Goal: Transaction & Acquisition: Purchase product/service

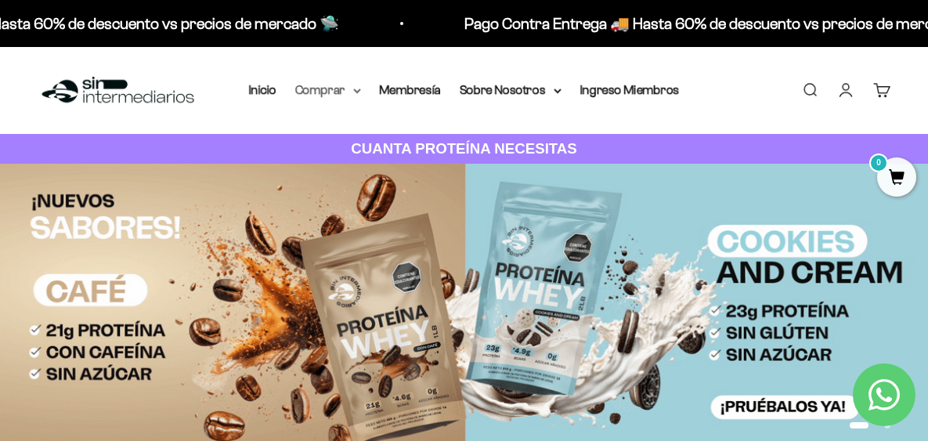
click at [331, 89] on summary "Comprar" at bounding box center [328, 90] width 66 height 20
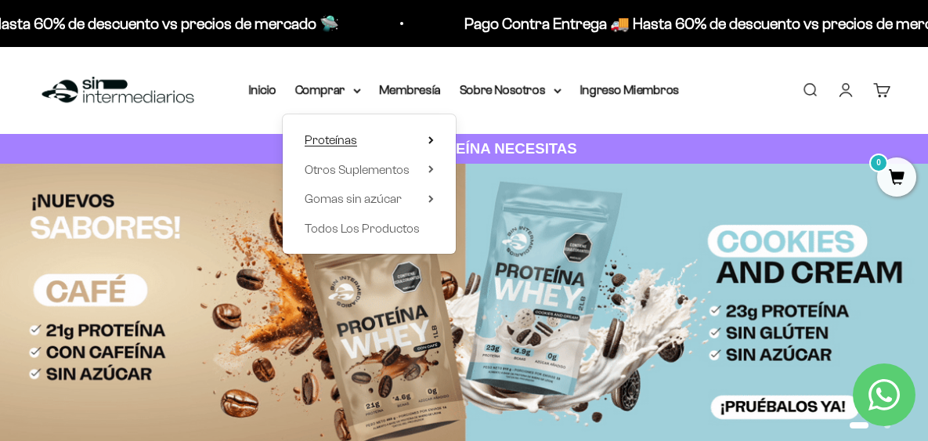
click at [421, 143] on summary "Proteínas" at bounding box center [369, 140] width 129 height 20
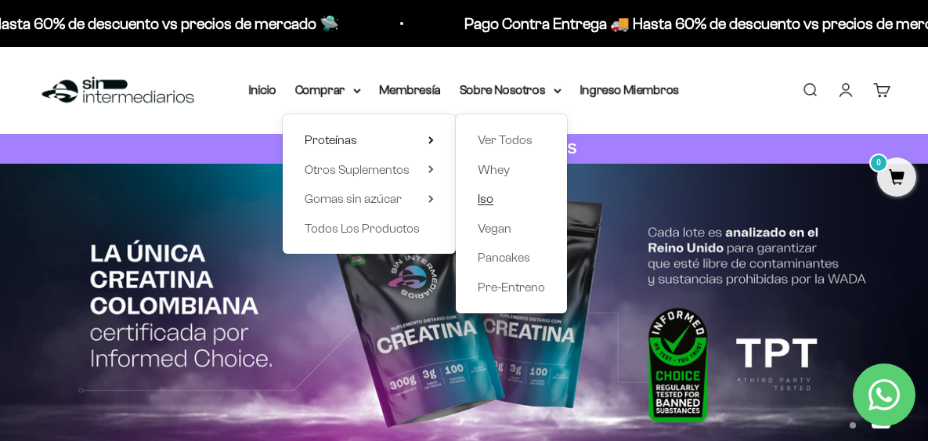
click at [485, 198] on span "Iso" at bounding box center [486, 198] width 16 height 13
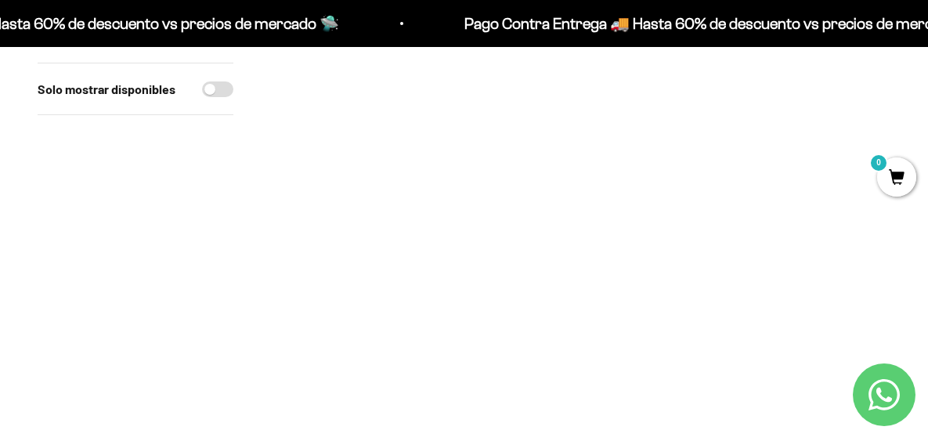
scroll to position [183, 0]
click at [353, 147] on img at bounding box center [421, 214] width 301 height 301
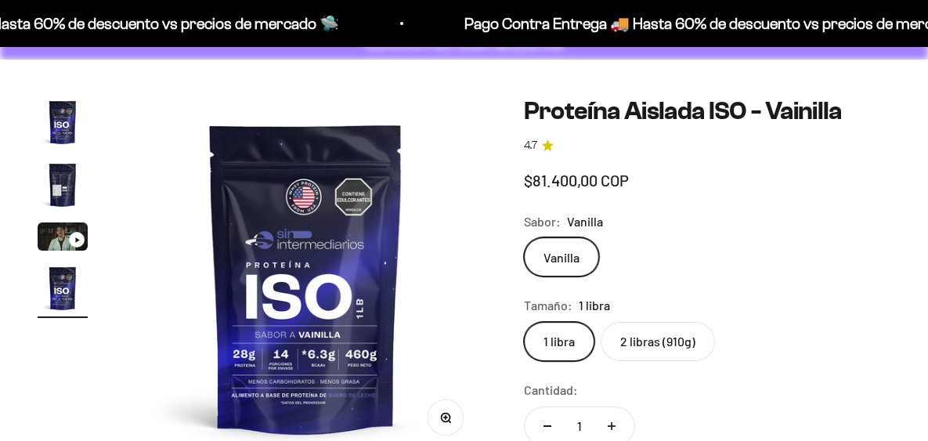
scroll to position [0, 1110]
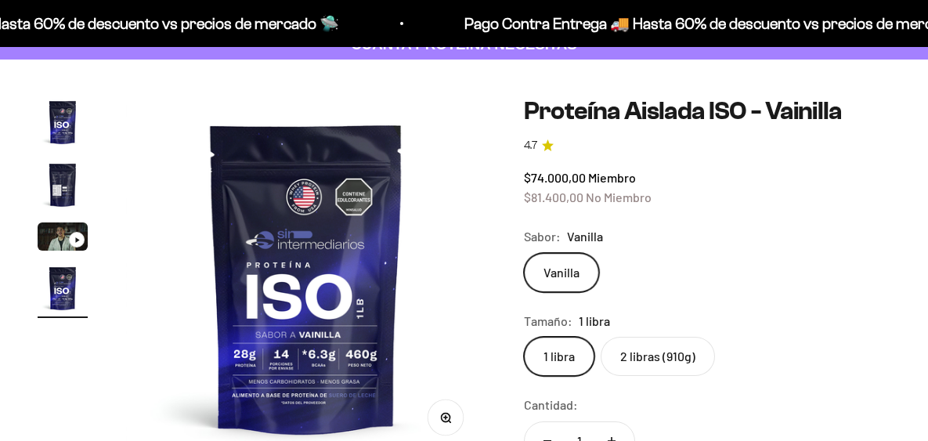
click at [56, 185] on img "Ir al artículo 2" at bounding box center [63, 185] width 50 height 50
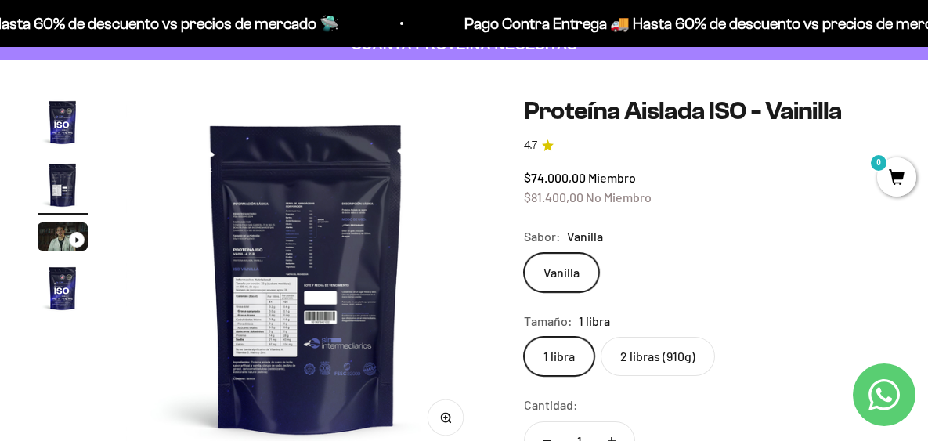
click at [287, 224] on img at bounding box center [306, 277] width 361 height 361
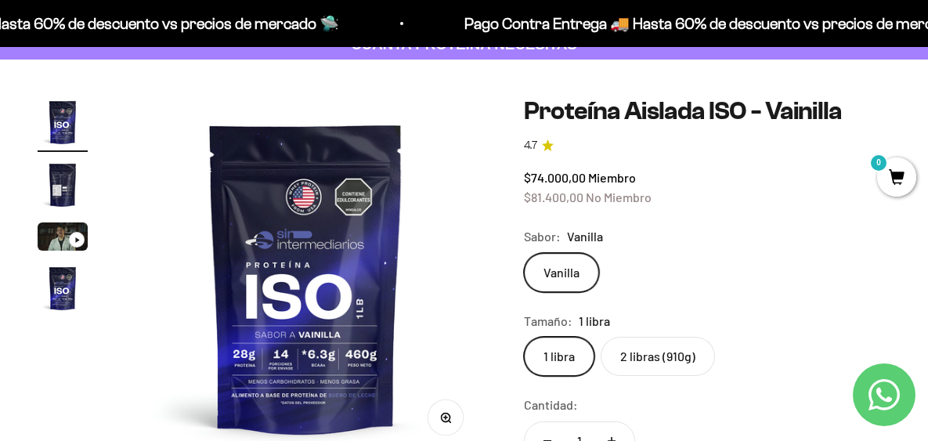
click at [55, 183] on img "Ir al artículo 2" at bounding box center [63, 185] width 50 height 50
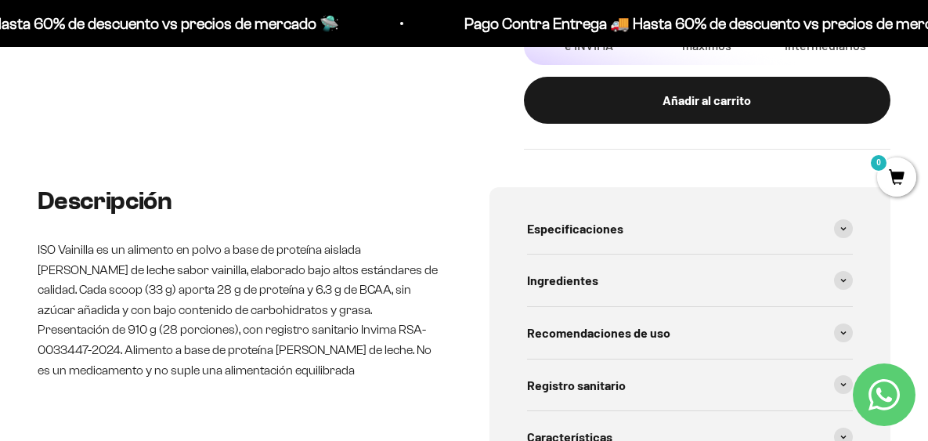
scroll to position [783, 0]
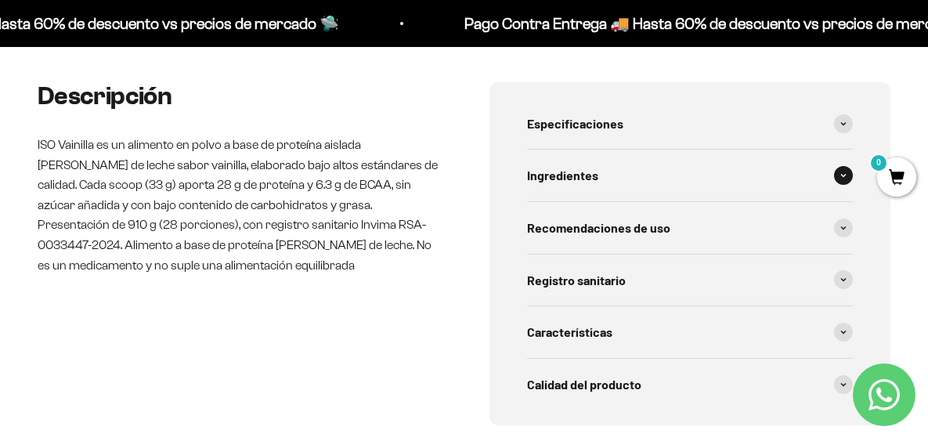
click at [597, 171] on div "Ingredientes" at bounding box center [690, 176] width 327 height 52
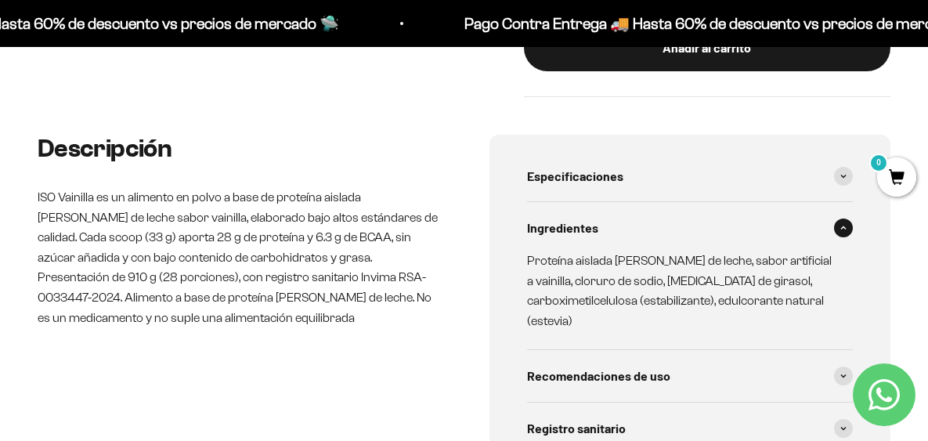
scroll to position [862, 0]
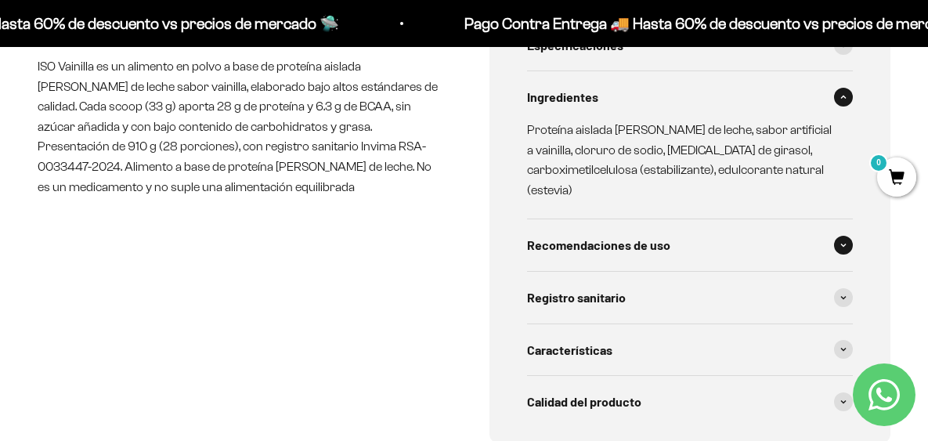
click at [649, 235] on span "Recomendaciones de uso" at bounding box center [598, 245] width 143 height 20
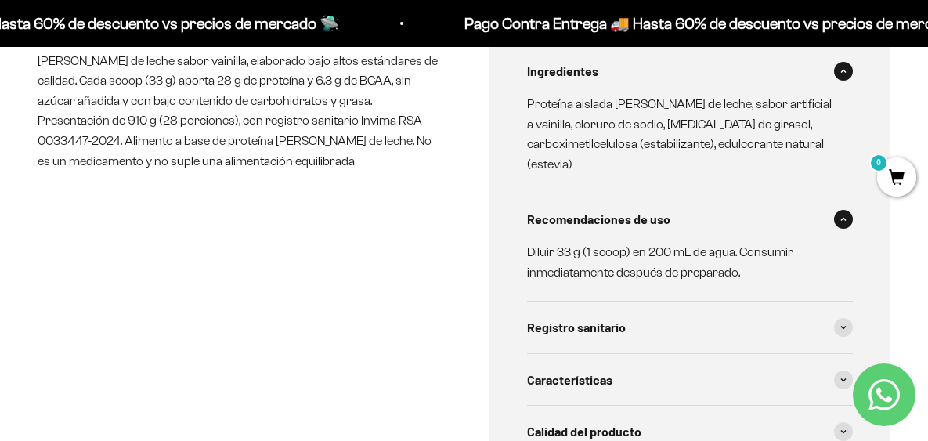
scroll to position [913, 0]
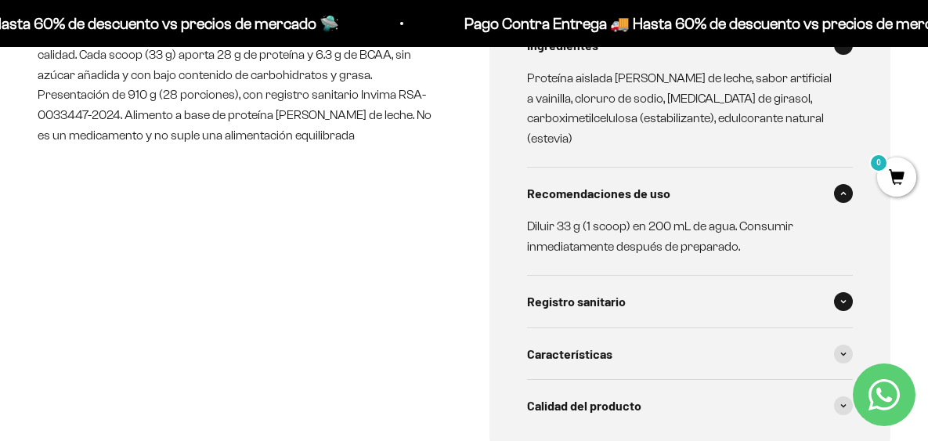
click at [629, 276] on div "Registro sanitario" at bounding box center [690, 302] width 327 height 52
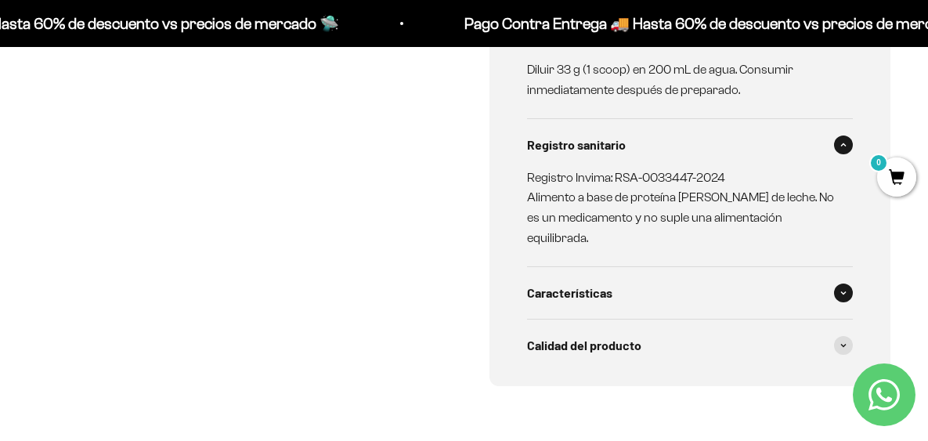
click at [627, 267] on div "Características" at bounding box center [690, 293] width 327 height 52
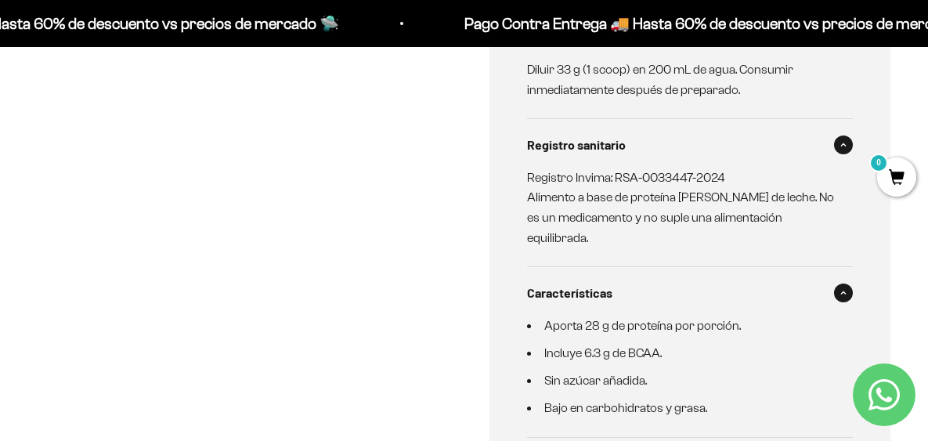
scroll to position [1175, 0]
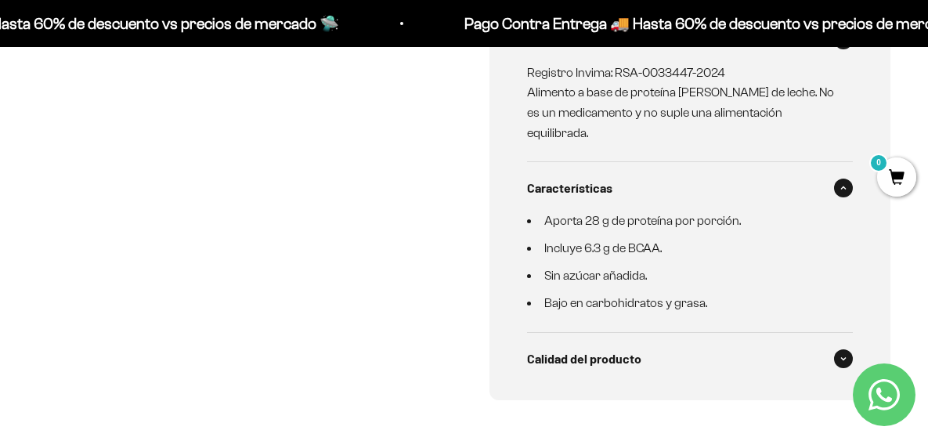
click at [635, 333] on div "Calidad del producto" at bounding box center [690, 359] width 327 height 52
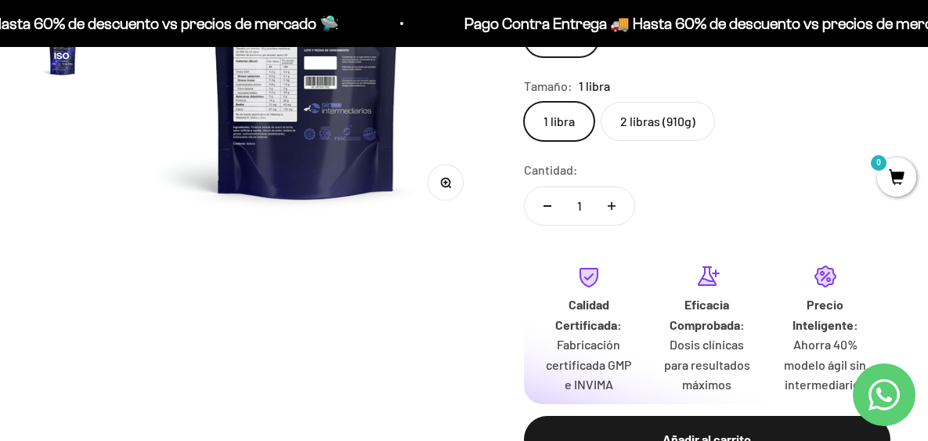
scroll to position [183, 0]
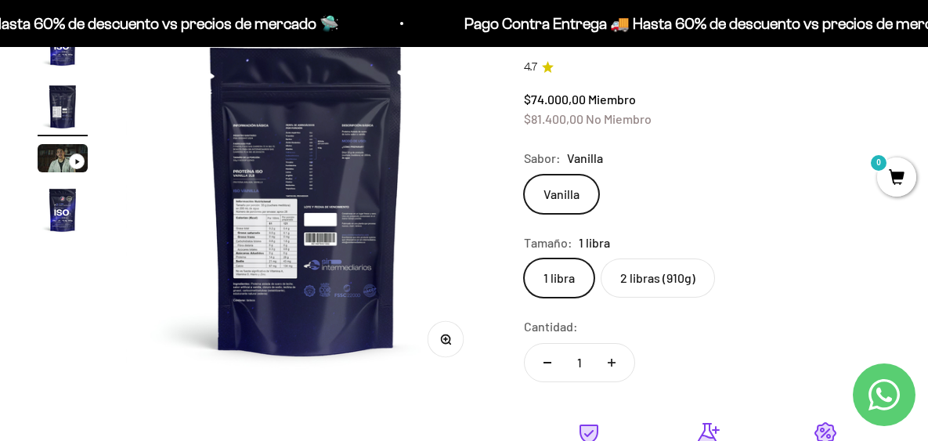
click at [662, 276] on label "2 libras (910g)" at bounding box center [658, 278] width 114 height 39
click at [524, 259] on input "2 libras (910g)" at bounding box center [523, 258] width 1 height 1
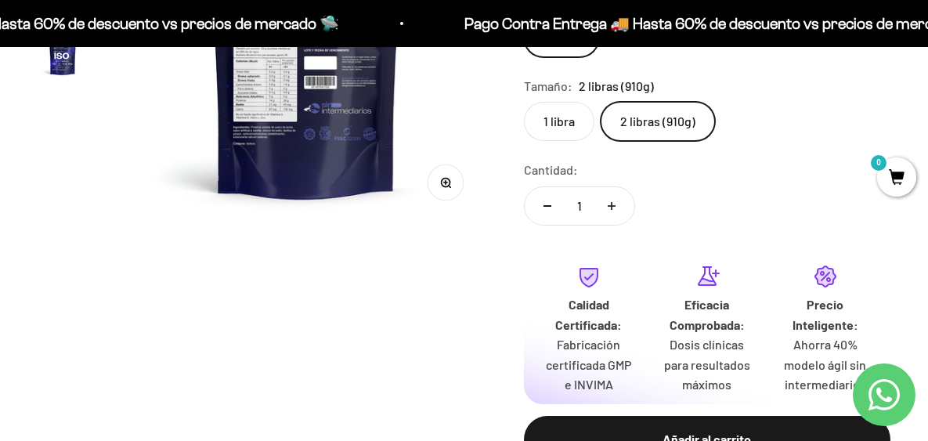
scroll to position [157, 0]
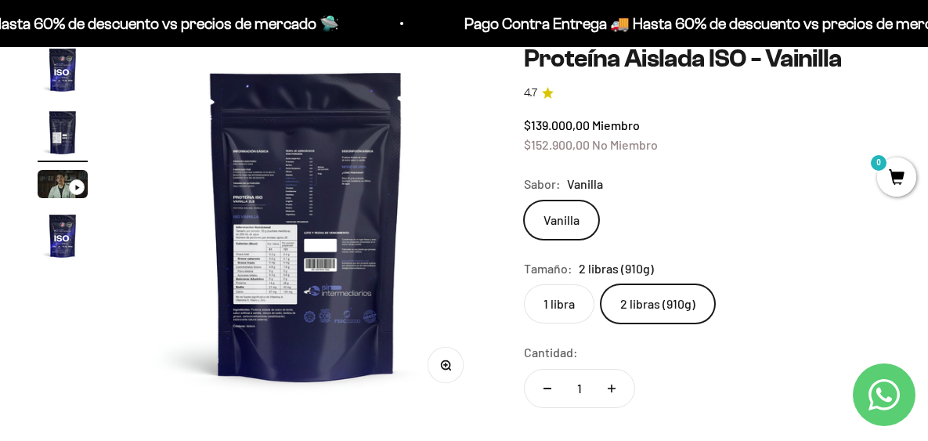
click at [53, 74] on img "Ir al artículo 1" at bounding box center [63, 70] width 50 height 50
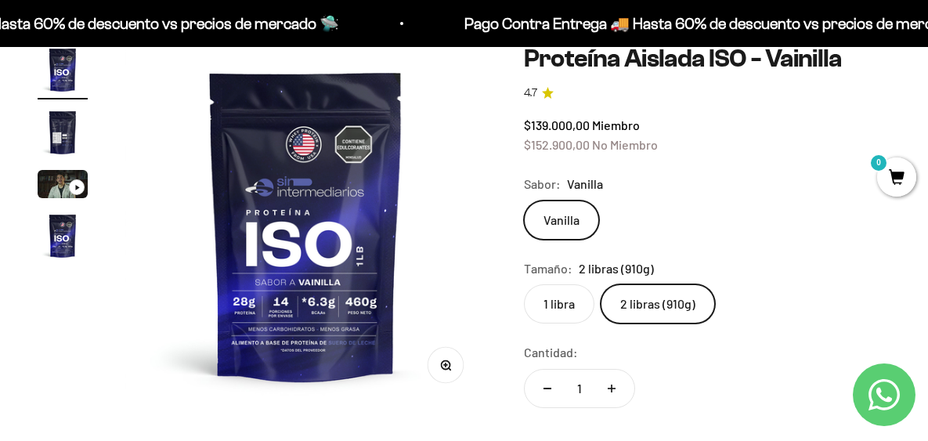
click at [76, 232] on img "Ir al artículo 4" at bounding box center [63, 236] width 50 height 50
click at [67, 240] on img "Ir al artículo 4" at bounding box center [63, 236] width 50 height 50
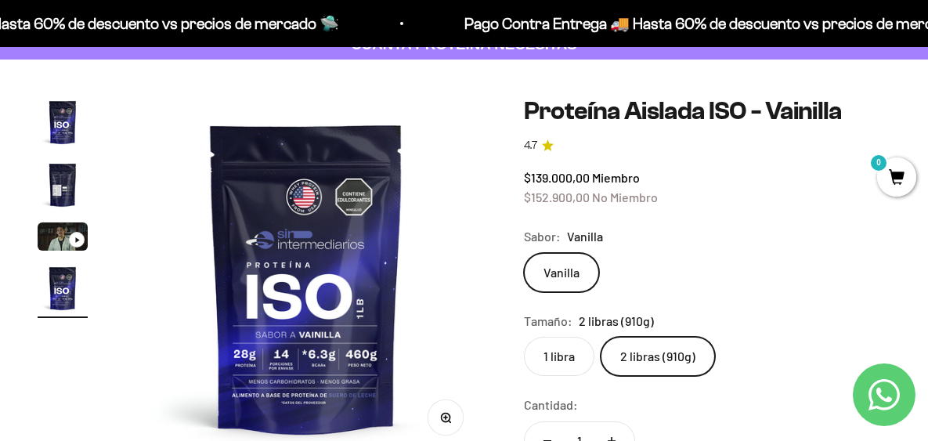
click at [551, 351] on label "1 libra" at bounding box center [559, 356] width 71 height 39
click at [524, 337] on input "1 libra" at bounding box center [523, 336] width 1 height 1
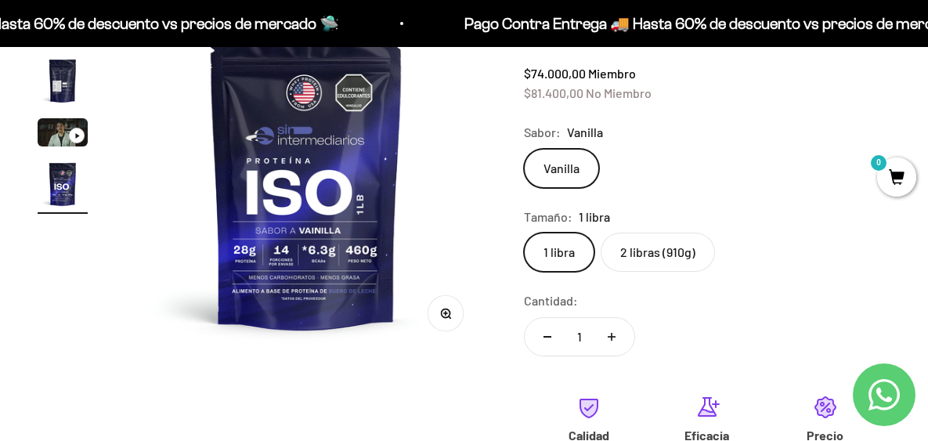
scroll to position [157, 0]
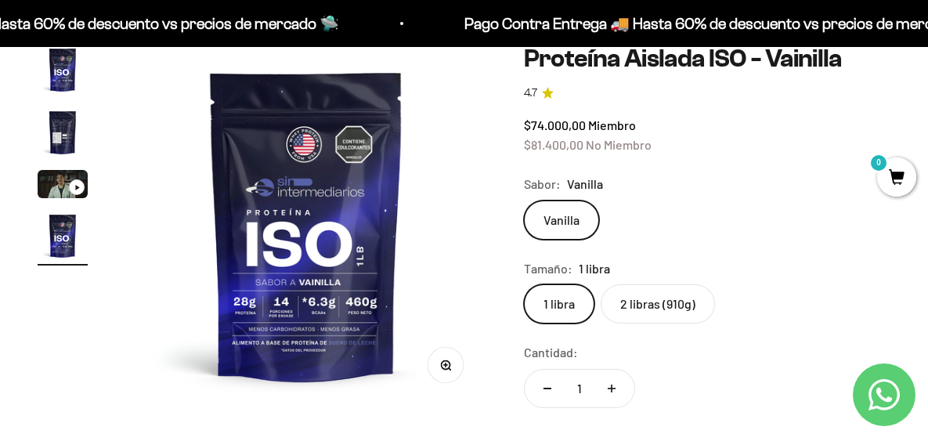
click at [649, 311] on label "2 libras (910g)" at bounding box center [658, 303] width 114 height 39
click at [524, 284] on input "2 libras (910g)" at bounding box center [523, 284] width 1 height 1
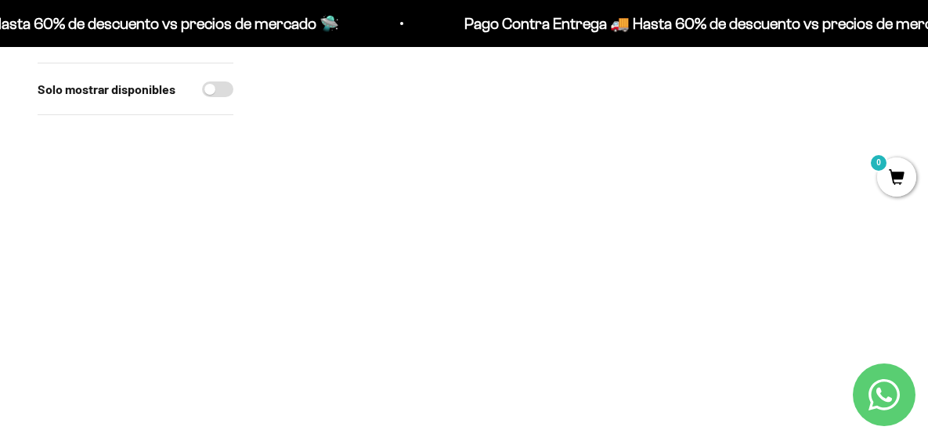
scroll to position [313, 0]
click at [360, 92] on img at bounding box center [421, 83] width 301 height 301
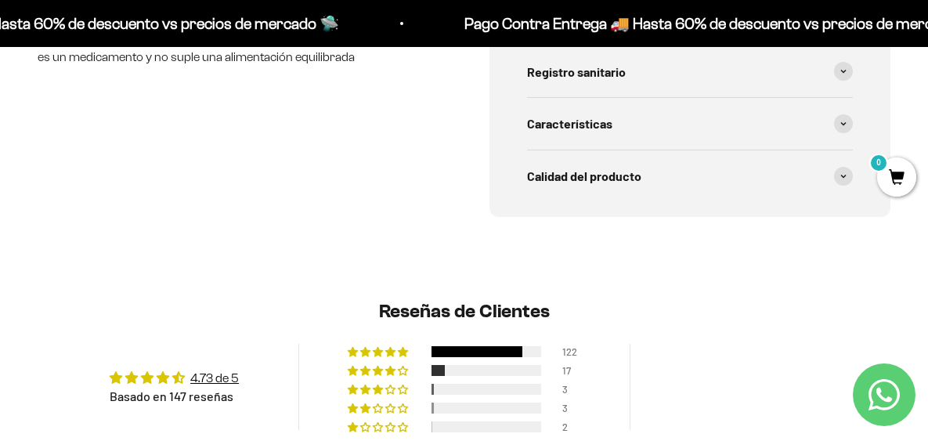
scroll to position [1123, 0]
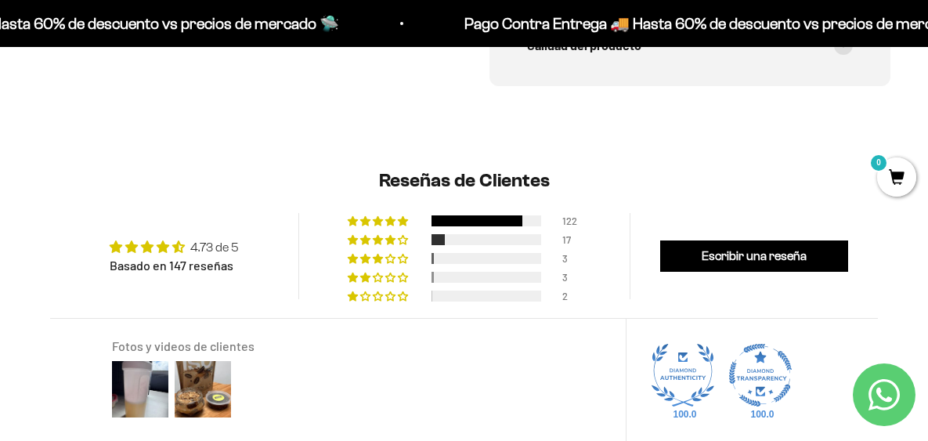
click at [222, 250] on link "4.73 de 5" at bounding box center [214, 247] width 49 height 13
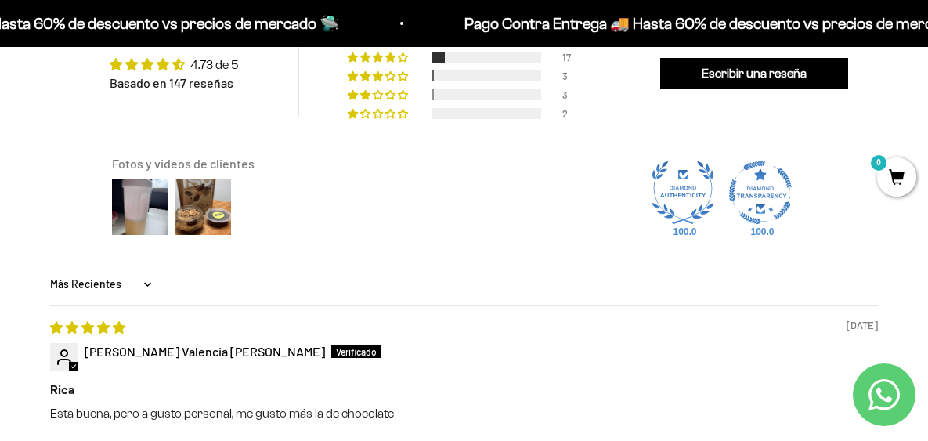
scroll to position [1462, 0]
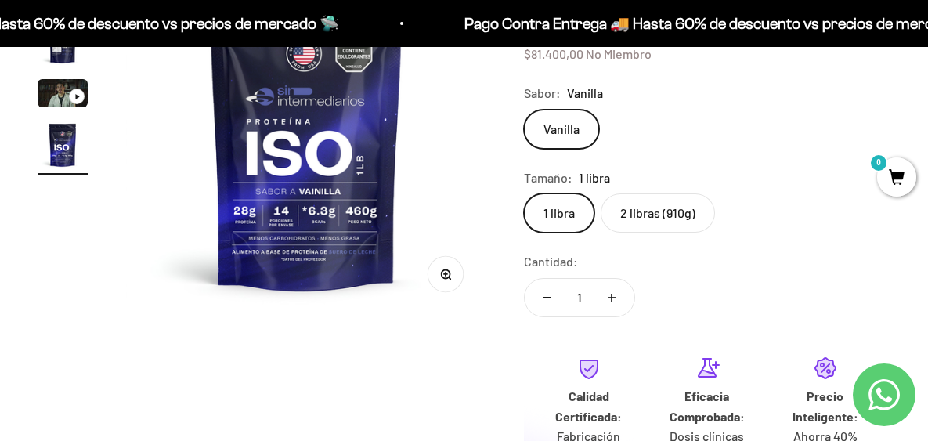
scroll to position [28, 0]
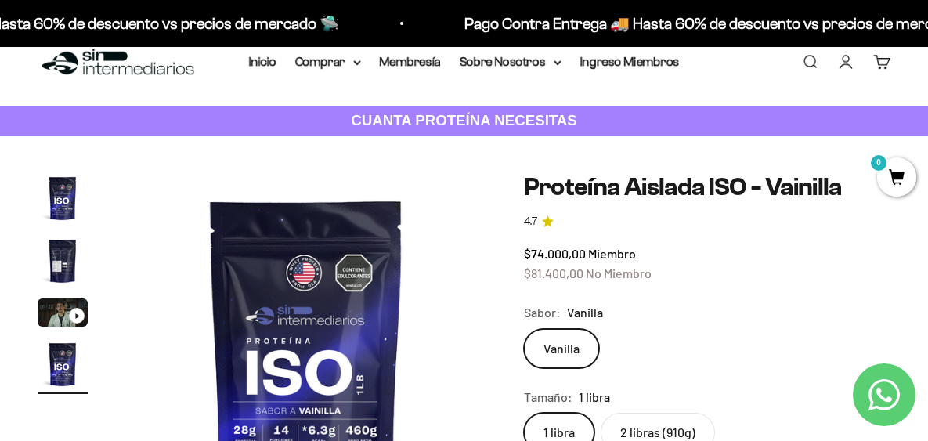
drag, startPoint x: 936, startPoint y: 274, endPoint x: 856, endPoint y: 23, distance: 264.1
